Goal: Register for event/course

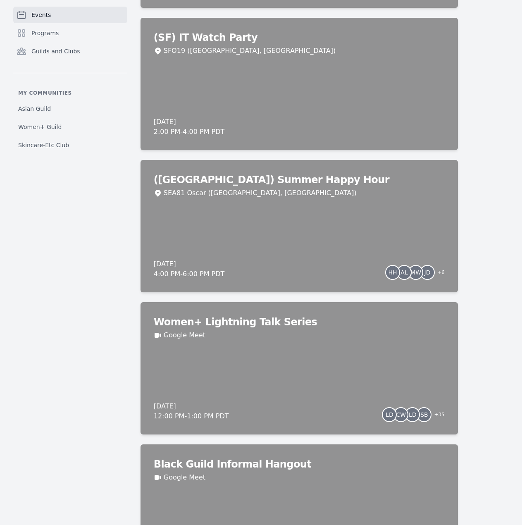
scroll to position [702, 0]
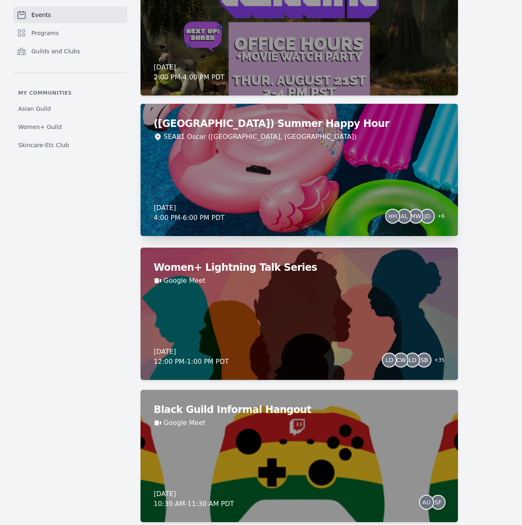
click at [288, 236] on div "(Seattle) Summer Happy Hour SEA81 Oscar (Seattle, WA) Thursday, August 21, 2025…" at bounding box center [298, 170] width 317 height 132
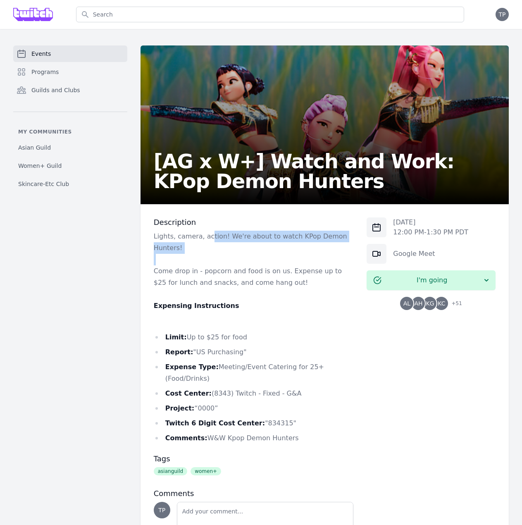
drag, startPoint x: 211, startPoint y: 250, endPoint x: 346, endPoint y: 272, distance: 136.4
click at [346, 272] on div "Lights, camera, action! We're about to watch KPop Demon Hunters! Come drop in -…" at bounding box center [254, 337] width 200 height 213
click at [304, 288] on p "Come drop in - popcorn and food is on us. Expense up to $25 for lunch and snack…" at bounding box center [254, 276] width 200 height 23
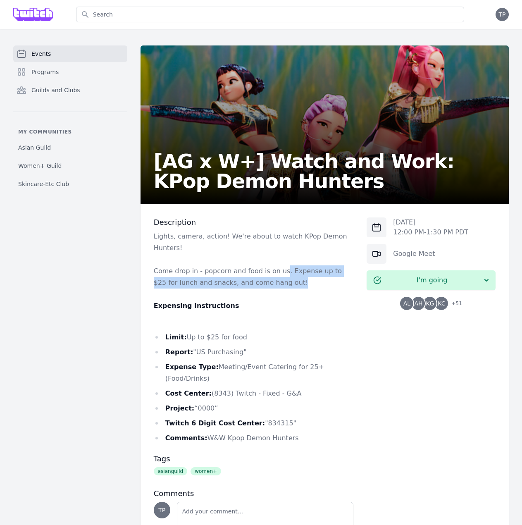
drag, startPoint x: 285, startPoint y: 286, endPoint x: 328, endPoint y: 305, distance: 47.0
click at [328, 288] on p "Come drop in - popcorn and food is on us. Expense up to $25 for lunch and snack…" at bounding box center [254, 276] width 200 height 23
click at [309, 300] on p at bounding box center [254, 294] width 200 height 12
drag, startPoint x: 159, startPoint y: 288, endPoint x: 338, endPoint y: 293, distance: 179.0
click at [338, 288] on p "Come drop in - popcorn and food is on us. Expense up to $25 for lunch and snack…" at bounding box center [254, 276] width 200 height 23
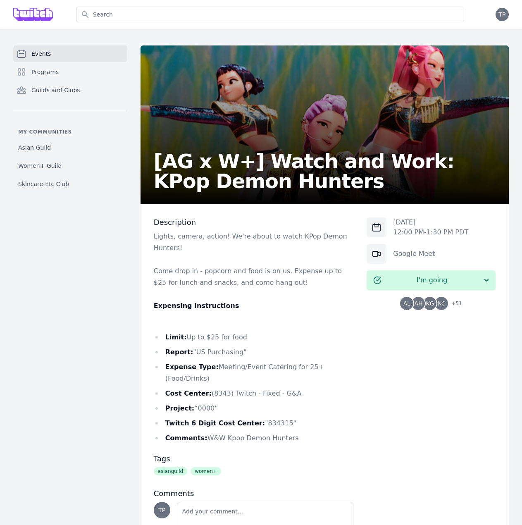
click at [310, 300] on p at bounding box center [254, 294] width 200 height 12
